Goal: Find specific page/section: Find specific page/section

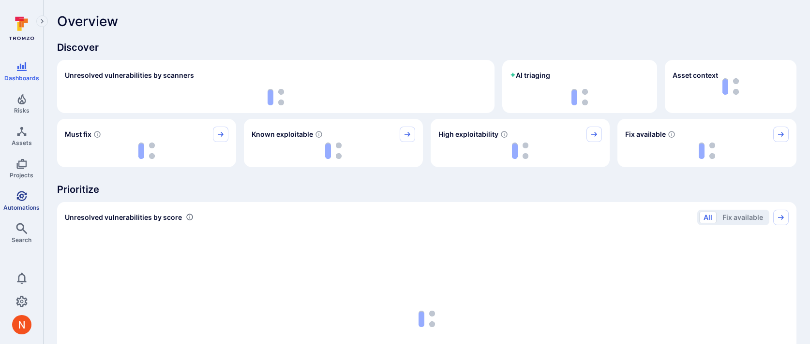
click at [21, 205] on span "Automations" at bounding box center [21, 207] width 36 height 7
